Goal: Task Accomplishment & Management: Use online tool/utility

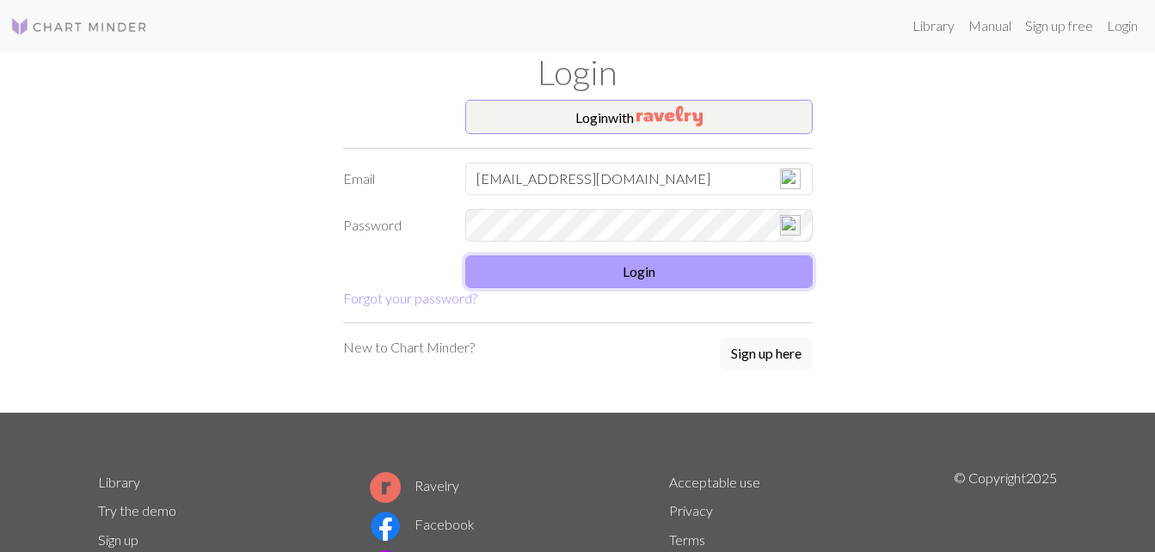
click at [638, 266] on button "Login" at bounding box center [638, 271] width 347 height 33
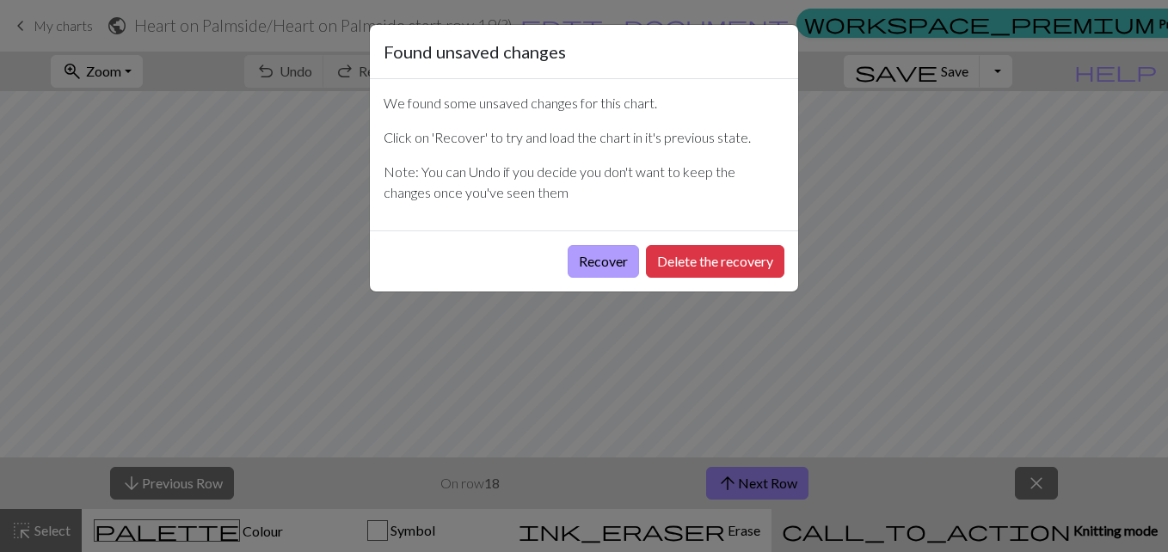
click at [604, 248] on button "Recover" at bounding box center [602, 261] width 71 height 33
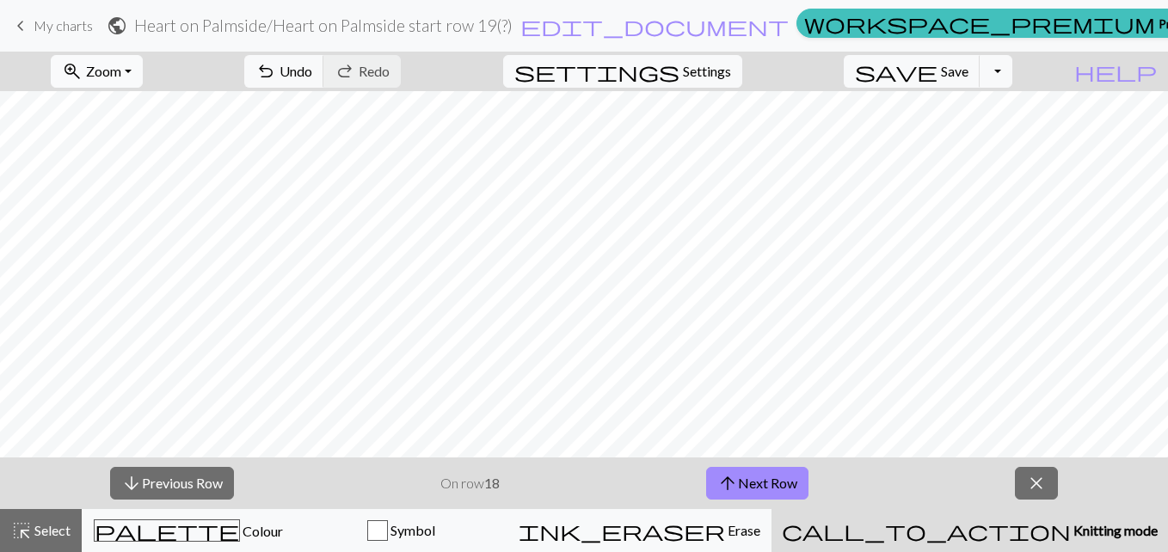
click at [143, 68] on button "zoom_in Zoom Zoom" at bounding box center [97, 71] width 92 height 33
click at [142, 255] on button "150%" at bounding box center [120, 262] width 136 height 28
click at [175, 475] on button "arrow_downward Previous Row" at bounding box center [172, 483] width 124 height 33
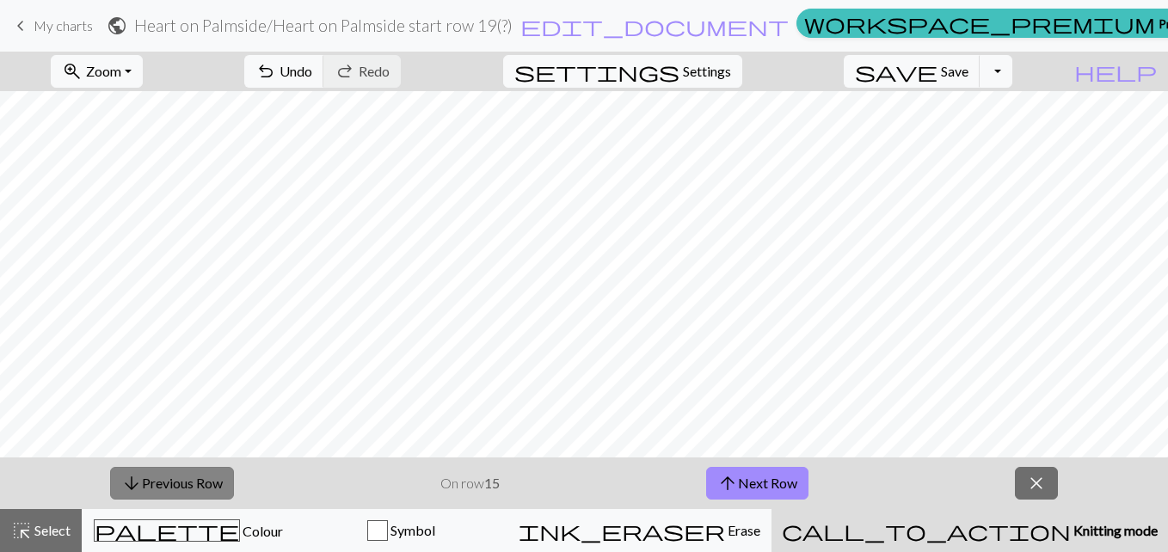
click at [175, 475] on button "arrow_downward Previous Row" at bounding box center [172, 483] width 124 height 33
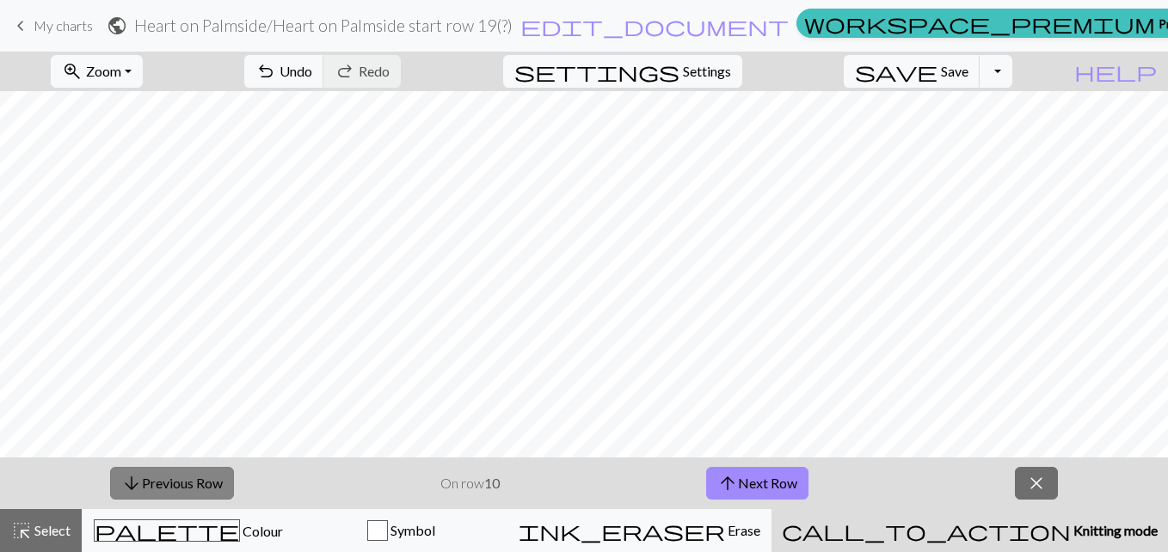
click at [175, 475] on button "arrow_downward Previous Row" at bounding box center [172, 483] width 124 height 33
click at [175, 475] on button "arrow_downward Previous Row" at bounding box center [173, 483] width 124 height 33
click at [165, 486] on button "arrow_downward Previous Row" at bounding box center [173, 483] width 124 height 33
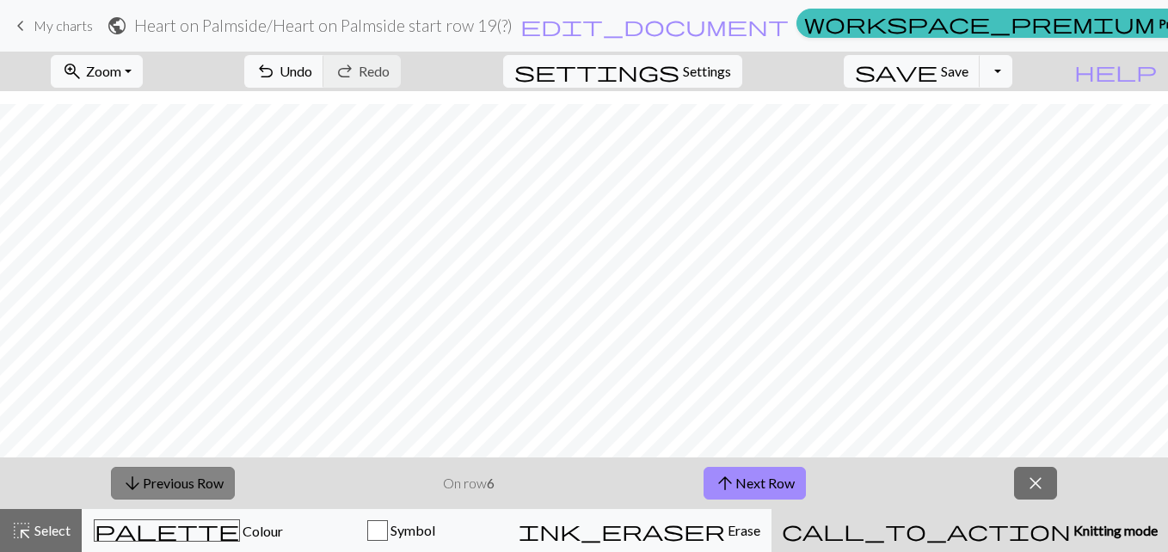
click at [165, 486] on button "arrow_downward Previous Row" at bounding box center [173, 483] width 124 height 33
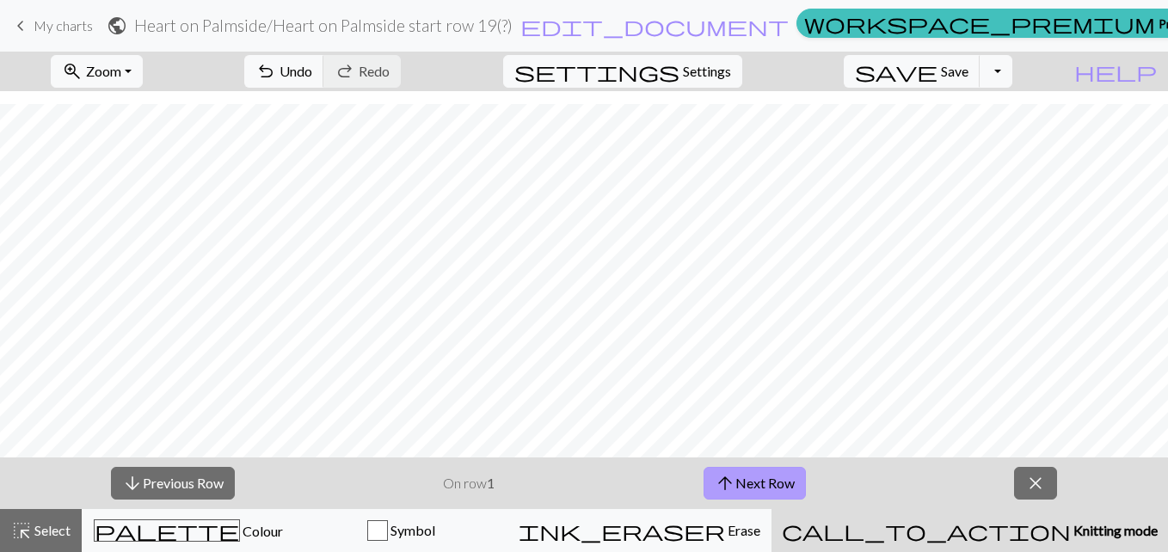
click at [790, 480] on button "arrow_upward Next Row" at bounding box center [754, 483] width 102 height 33
click at [768, 481] on button "arrow_upward Next Row" at bounding box center [754, 483] width 102 height 33
click at [775, 483] on button "arrow_upward Next Row" at bounding box center [754, 483] width 102 height 33
click at [778, 479] on button "arrow_upward Next Row" at bounding box center [754, 483] width 102 height 33
click at [763, 479] on button "arrow_upward Next Row" at bounding box center [754, 483] width 102 height 33
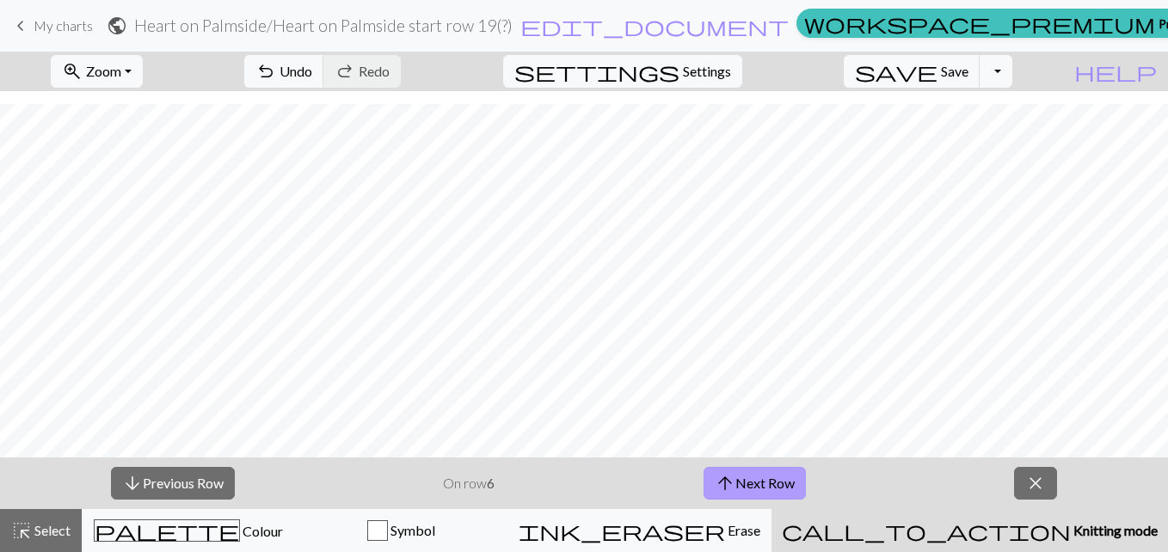
click at [772, 481] on button "arrow_upward Next Row" at bounding box center [754, 483] width 102 height 33
click at [760, 481] on button "arrow_upward Next Row" at bounding box center [754, 483] width 102 height 33
click at [791, 475] on button "arrow_upward Next Row" at bounding box center [754, 483] width 102 height 33
click at [786, 479] on button "arrow_upward Next Row" at bounding box center [754, 483] width 102 height 33
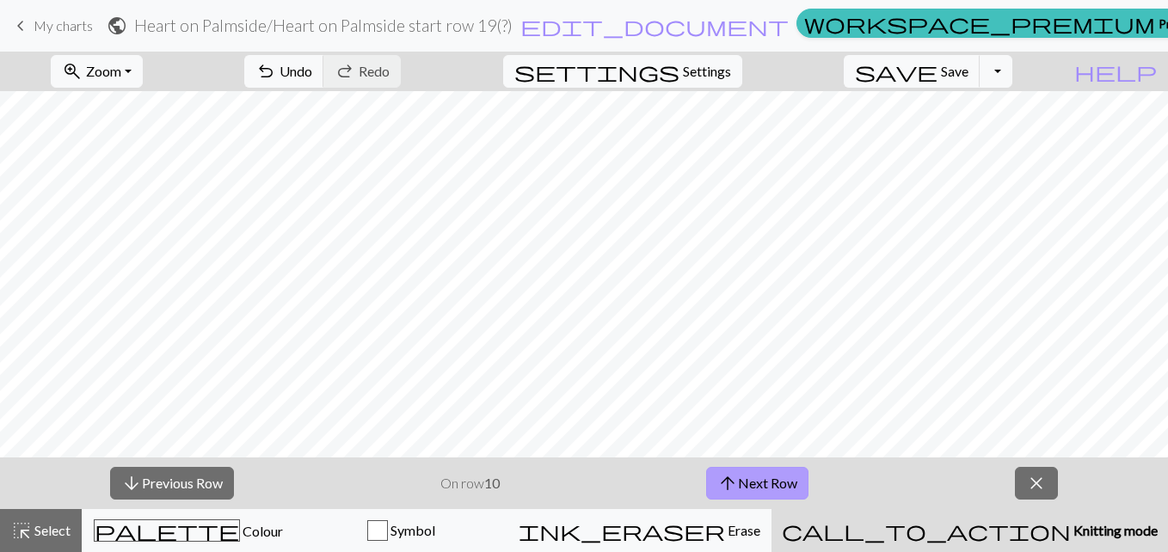
click at [750, 476] on button "arrow_upward Next Row" at bounding box center [757, 483] width 102 height 33
click at [726, 485] on span "arrow_upward" at bounding box center [727, 483] width 21 height 24
click at [778, 482] on button "arrow_upward Next Row" at bounding box center [757, 483] width 102 height 33
click at [777, 482] on button "arrow_upward Next Row" at bounding box center [757, 483] width 102 height 33
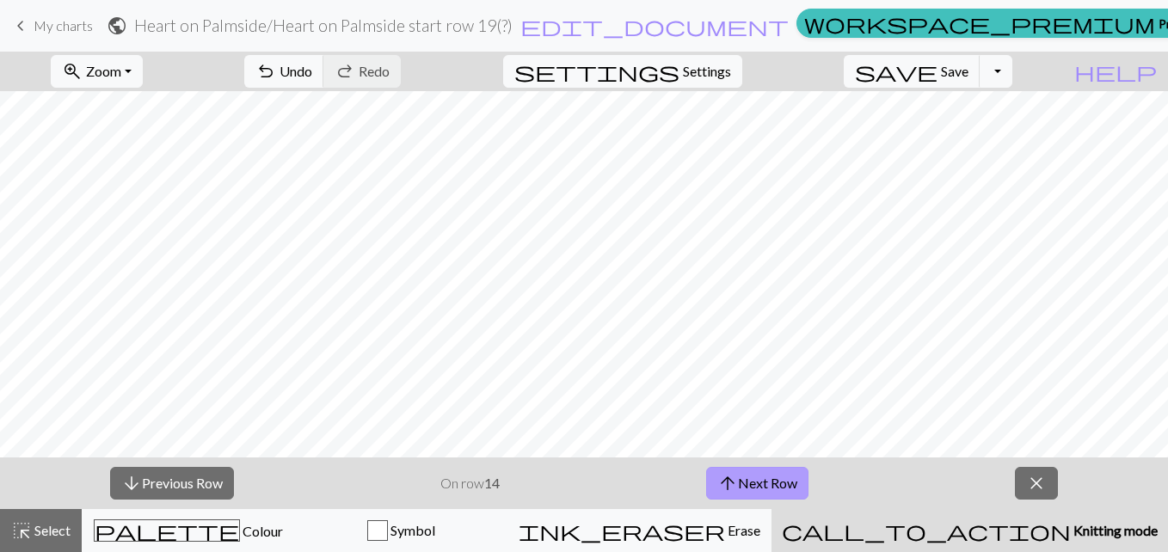
click at [772, 475] on button "arrow_upward Next Row" at bounding box center [757, 483] width 102 height 33
click at [747, 473] on button "arrow_upward Next Row" at bounding box center [757, 483] width 102 height 33
click at [780, 480] on button "arrow_upward Next Row" at bounding box center [757, 483] width 102 height 33
